Goal: Task Accomplishment & Management: Use online tool/utility

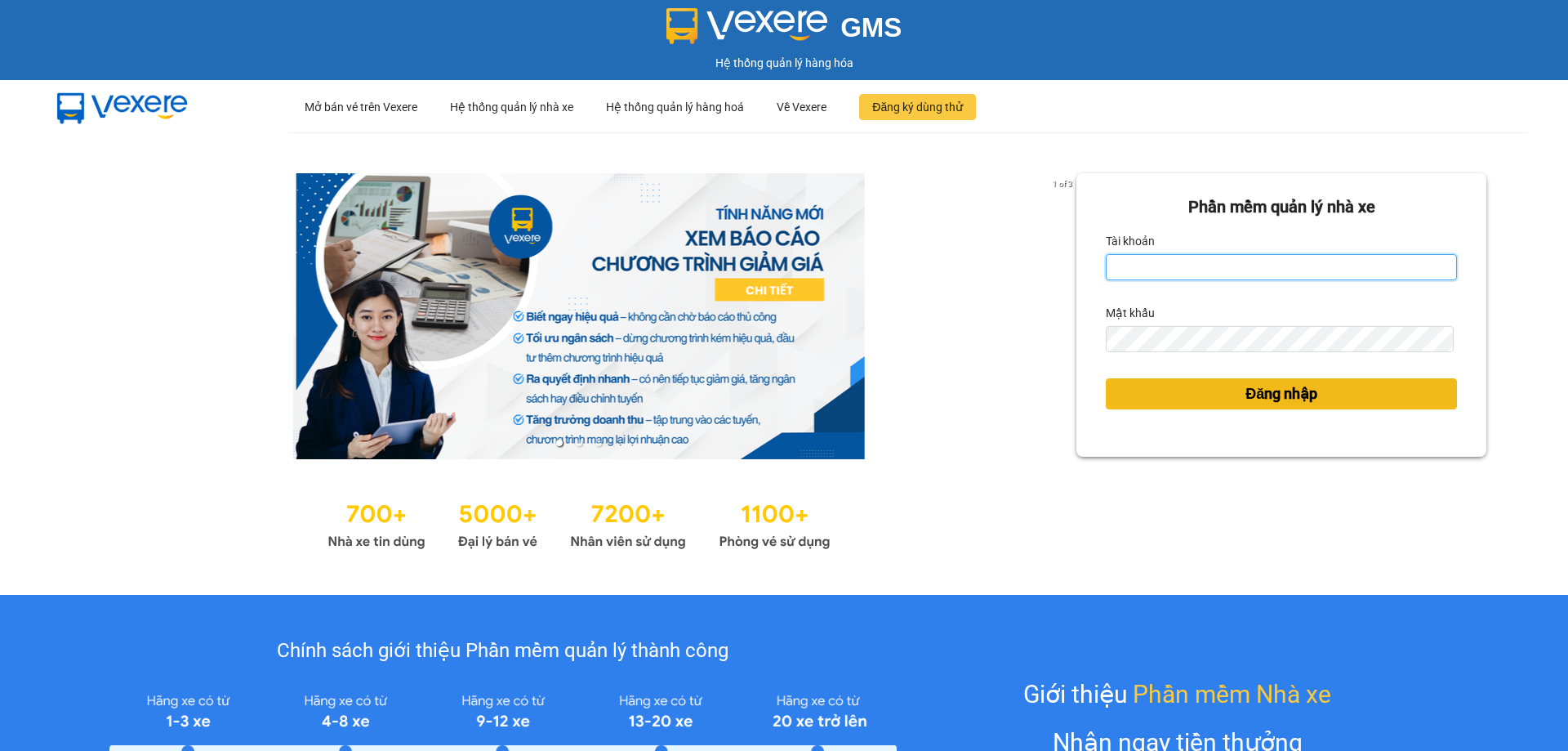
type input "vtychi.hhg"
click at [1276, 399] on span "Đăng nhập" at bounding box center [1281, 394] width 72 height 23
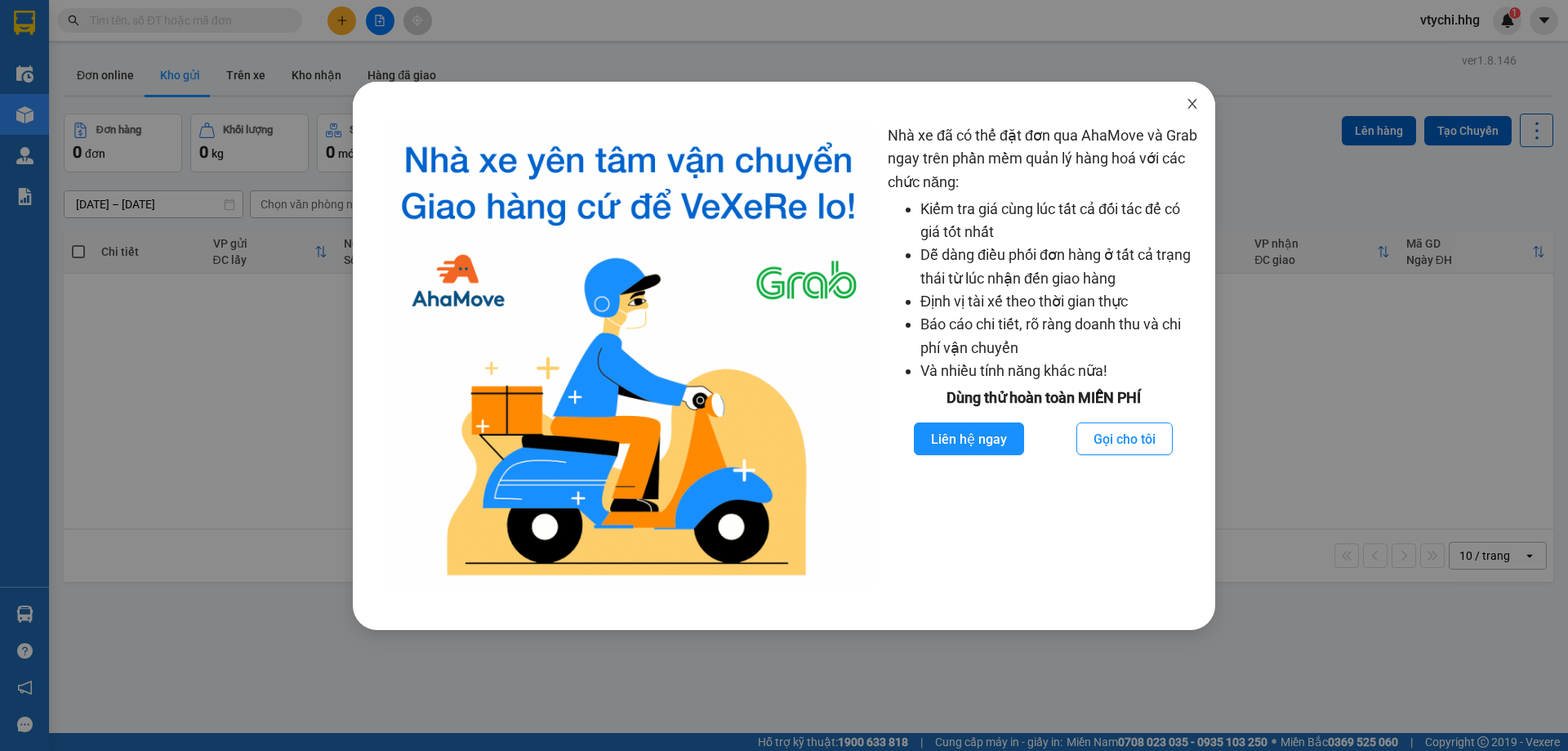
click at [1188, 104] on icon "close" at bounding box center [1192, 104] width 13 height 13
